Goal: Navigation & Orientation: Find specific page/section

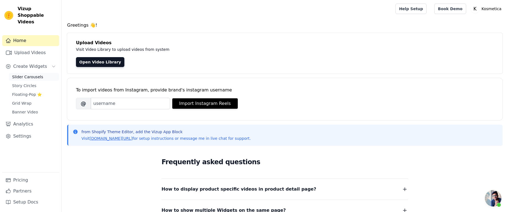
scroll to position [292, 0]
click at [32, 121] on link "Analytics" at bounding box center [30, 124] width 57 height 11
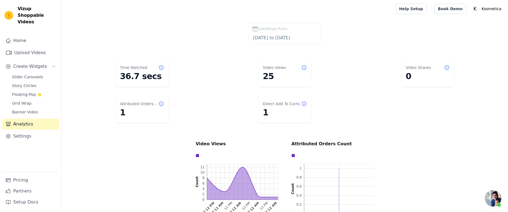
scroll to position [292, 0]
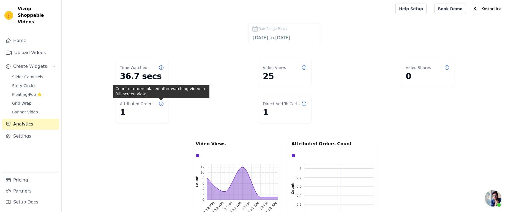
click at [162, 103] on icon at bounding box center [162, 104] width 6 height 6
click at [223, 110] on dl "Time Watched 36.7 secs Video Views 25 Video Shares 0 Attributed Orders Count 1 …" at bounding box center [285, 91] width 424 height 68
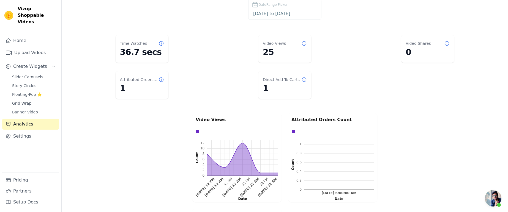
scroll to position [0, 0]
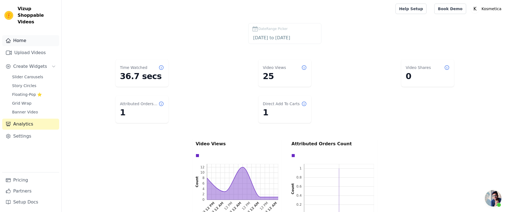
click at [24, 35] on link "Home" at bounding box center [30, 40] width 57 height 11
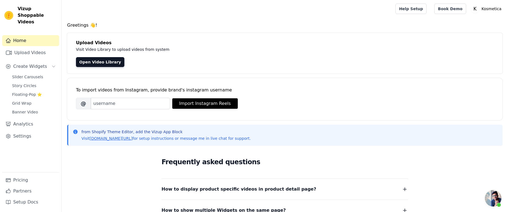
click at [24, 14] on span "Vizup Shoppable Videos" at bounding box center [37, 16] width 39 height 20
